Goal: Task Accomplishment & Management: Complete application form

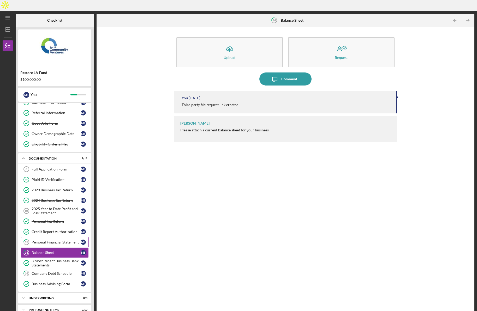
scroll to position [26, 0]
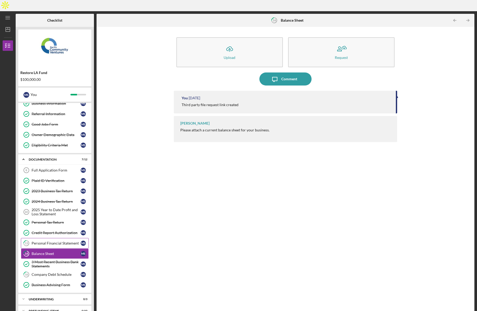
click at [42, 241] on div "Personal Financial Statement" at bounding box center [56, 243] width 49 height 4
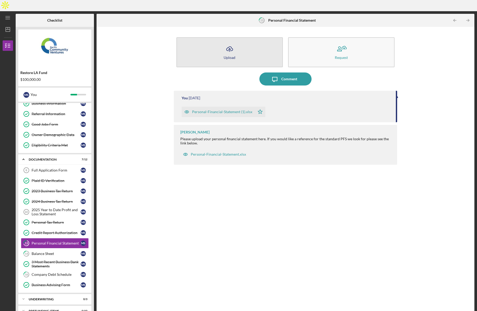
click at [235, 43] on icon "Icon/Upload" at bounding box center [229, 49] width 13 height 13
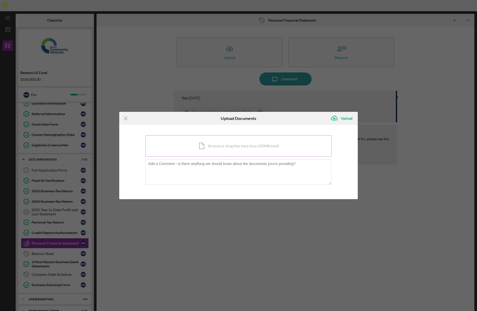
click at [228, 150] on div "Icon/Document Browse or drag files here (max 100MB total) Tap to choose files o…" at bounding box center [238, 145] width 186 height 21
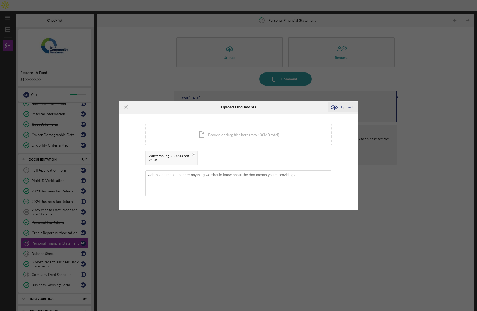
click at [343, 109] on div "Upload" at bounding box center [347, 107] width 12 height 10
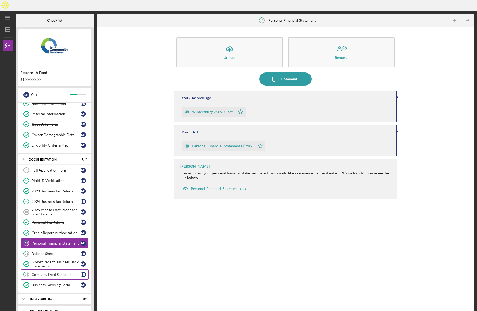
click at [57, 273] on div "Company Debt Schedule" at bounding box center [56, 275] width 49 height 4
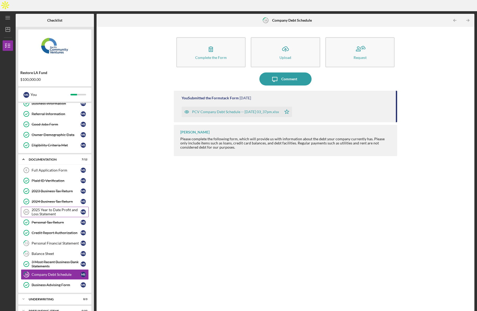
click at [51, 208] on div "2025 Year to Date Profit and Loss Statement" at bounding box center [56, 212] width 49 height 8
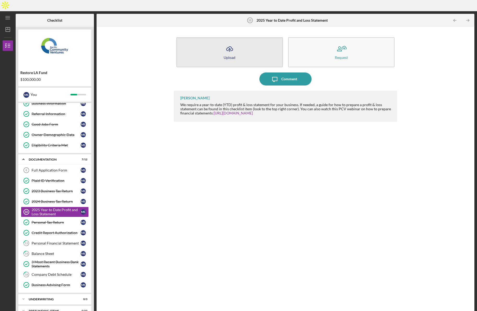
click at [247, 40] on button "Icon/Upload Upload" at bounding box center [229, 52] width 107 height 30
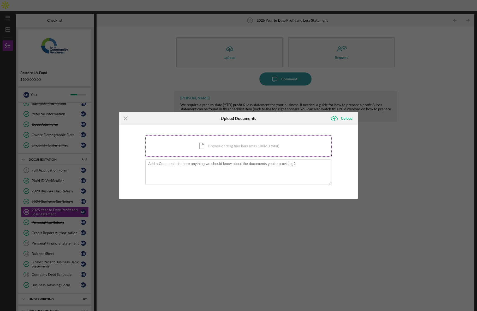
click at [209, 147] on div "Icon/Document Browse or drag files here (max 100MB total) Tap to choose files o…" at bounding box center [238, 145] width 186 height 21
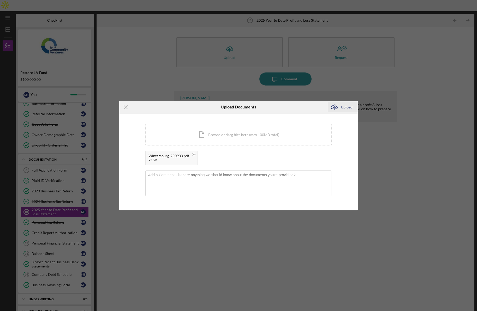
click at [341, 107] on div "Upload" at bounding box center [347, 107] width 12 height 10
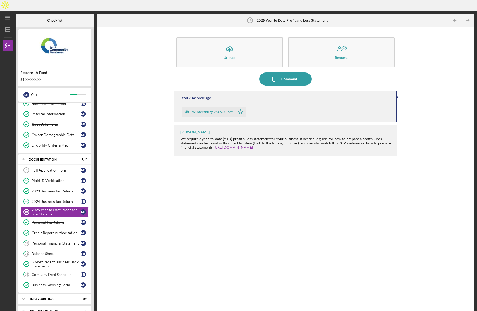
click at [243, 107] on icon "Icon/Star" at bounding box center [240, 112] width 10 height 10
click at [241, 107] on icon "Icon/Star" at bounding box center [240, 112] width 10 height 10
click at [196, 213] on div "You 6 seconds ago Wintersburg-250930.pdf Icon/Star [PERSON_NAME] We require a y…" at bounding box center [286, 201] width 224 height 221
click at [53, 217] on link "Personal Tax Return Personal Tax Return M S" at bounding box center [55, 222] width 68 height 10
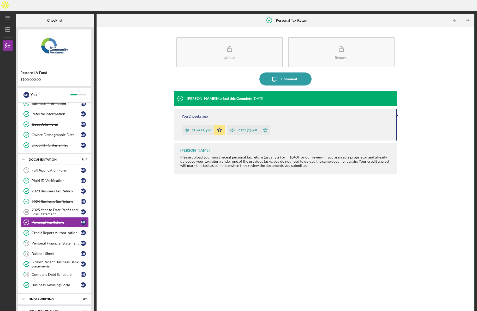
click at [224, 97] on div "[PERSON_NAME] Marked this Complete" at bounding box center [219, 99] width 65 height 4
